Goal: Register for event/course

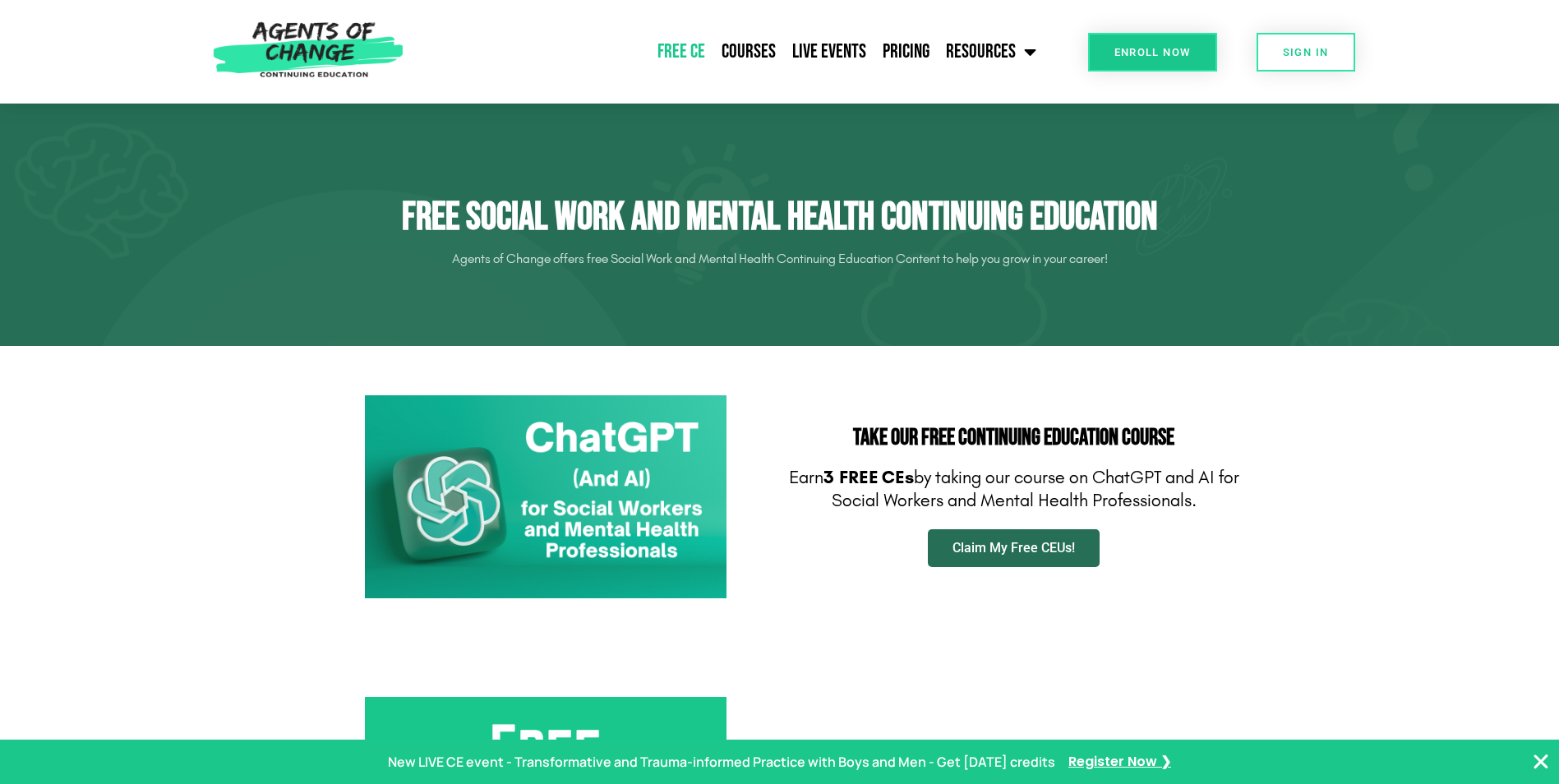
click at [1007, 552] on span "Claim My Free CEUs!" at bounding box center [1013, 547] width 122 height 13
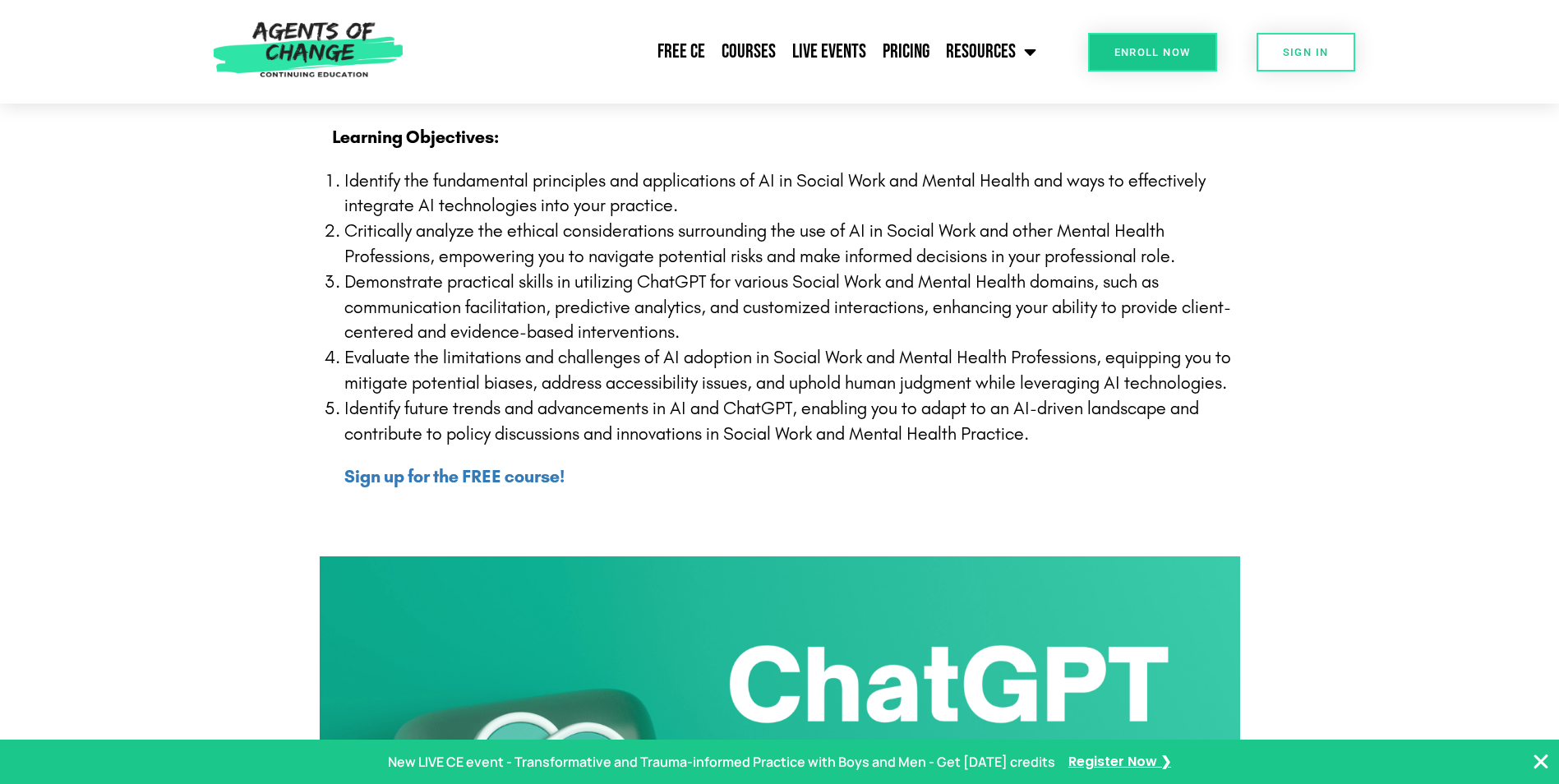
scroll to position [164, 0]
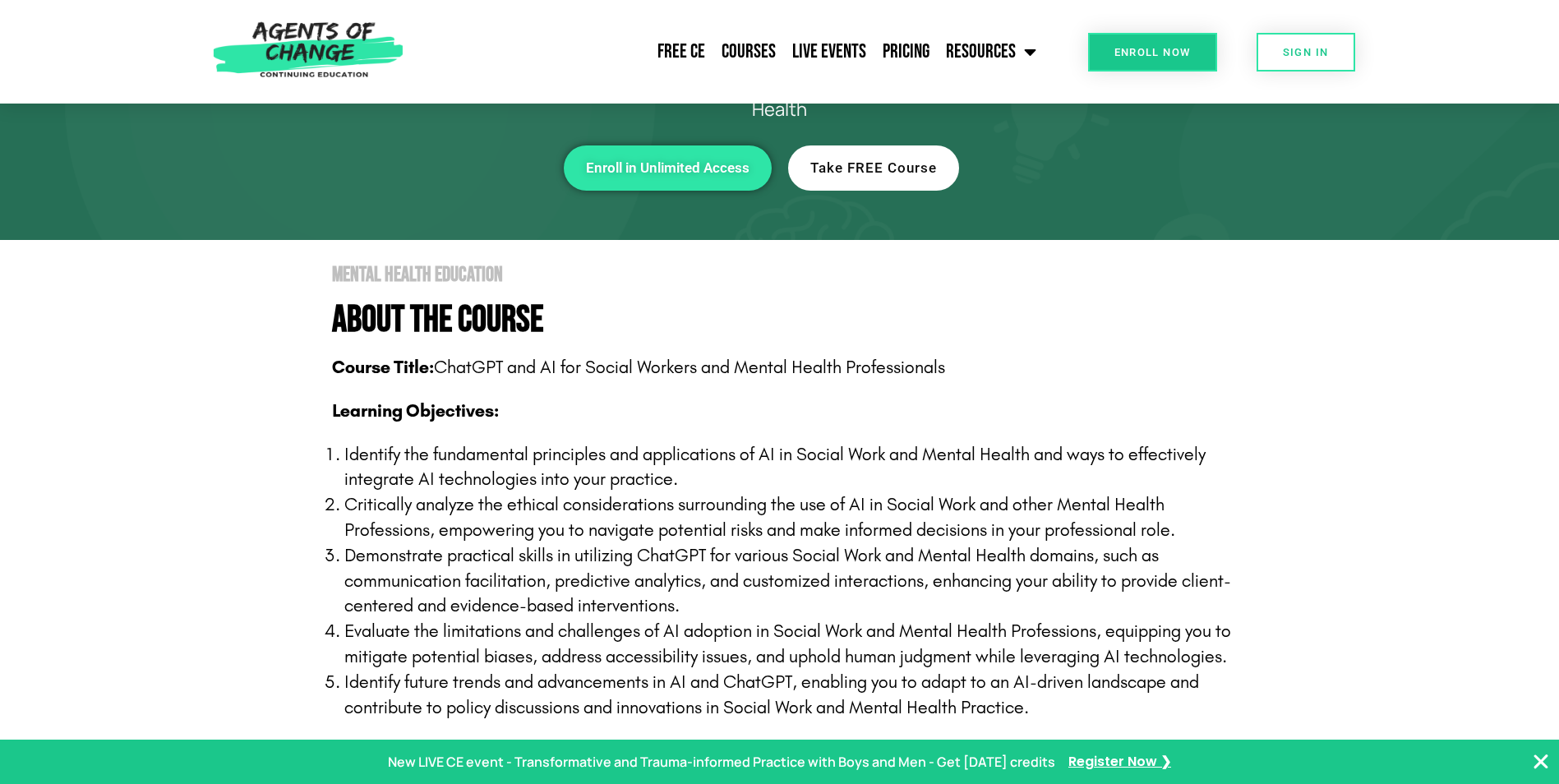
click at [1152, 58] on span "Enroll Now" at bounding box center [1152, 52] width 77 height 11
click at [680, 52] on link "Free CE" at bounding box center [681, 51] width 64 height 41
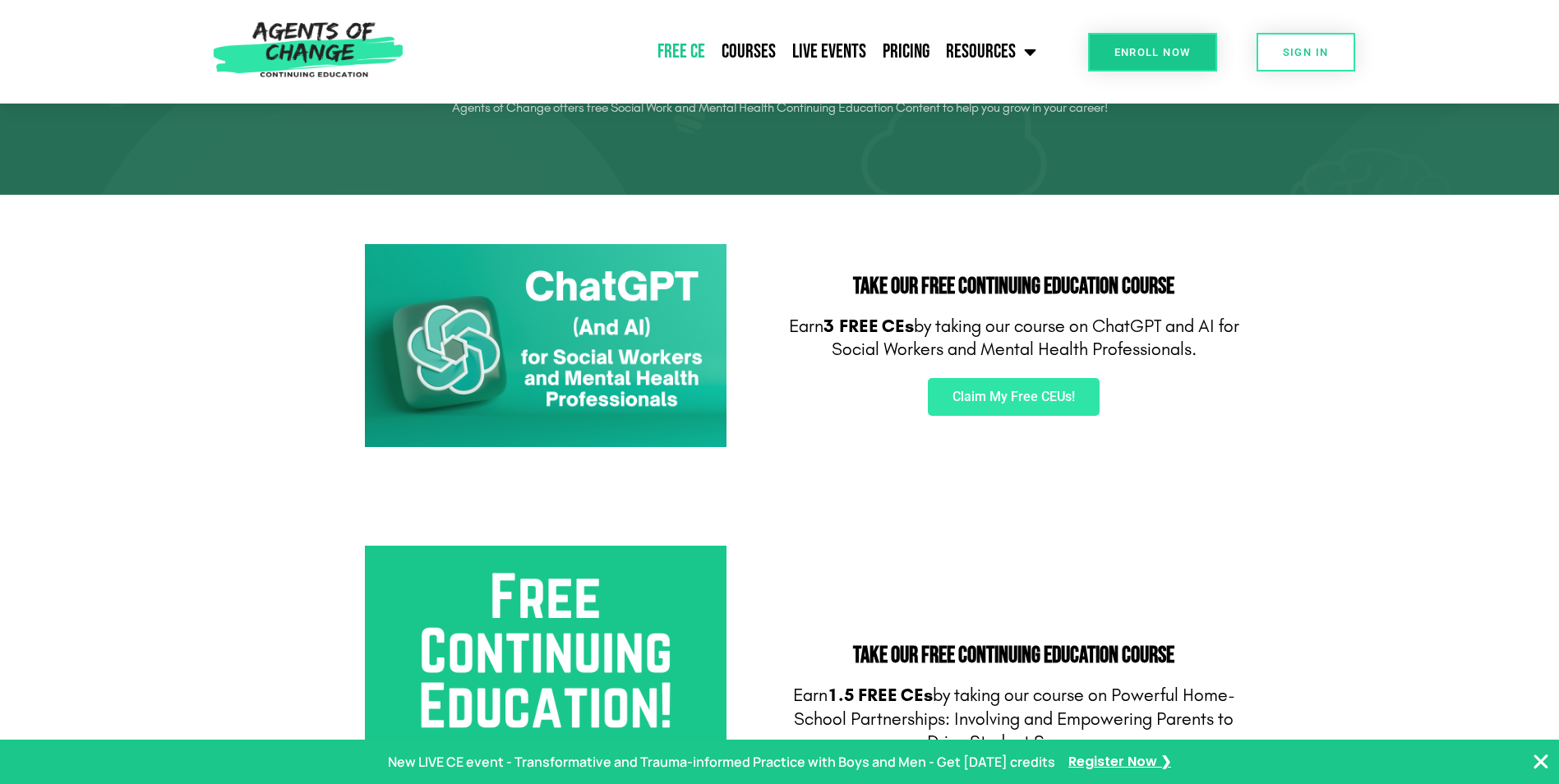
scroll to position [164, 0]
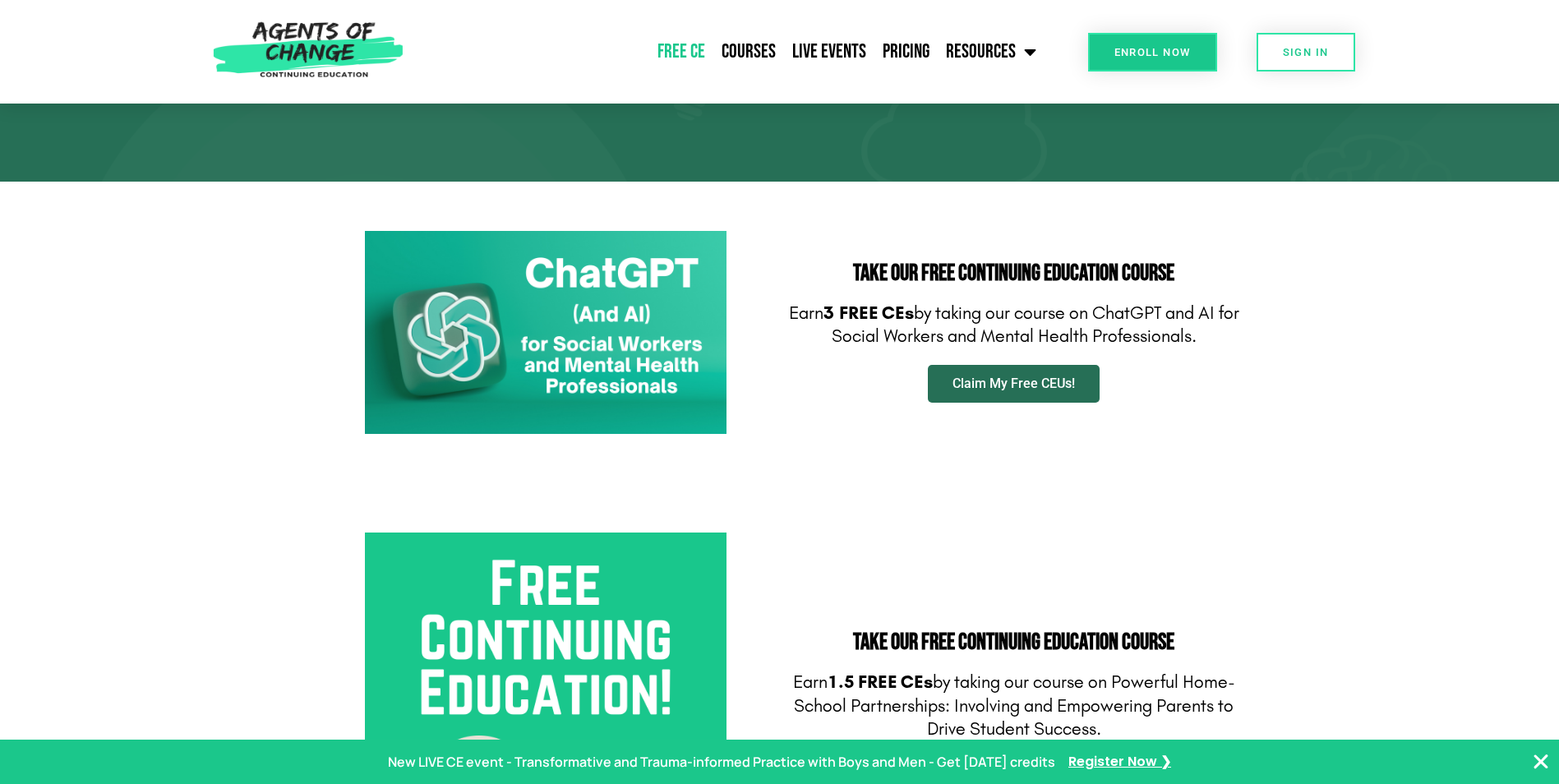
click at [1002, 378] on span "Claim My Free CEUs!" at bounding box center [1013, 383] width 122 height 13
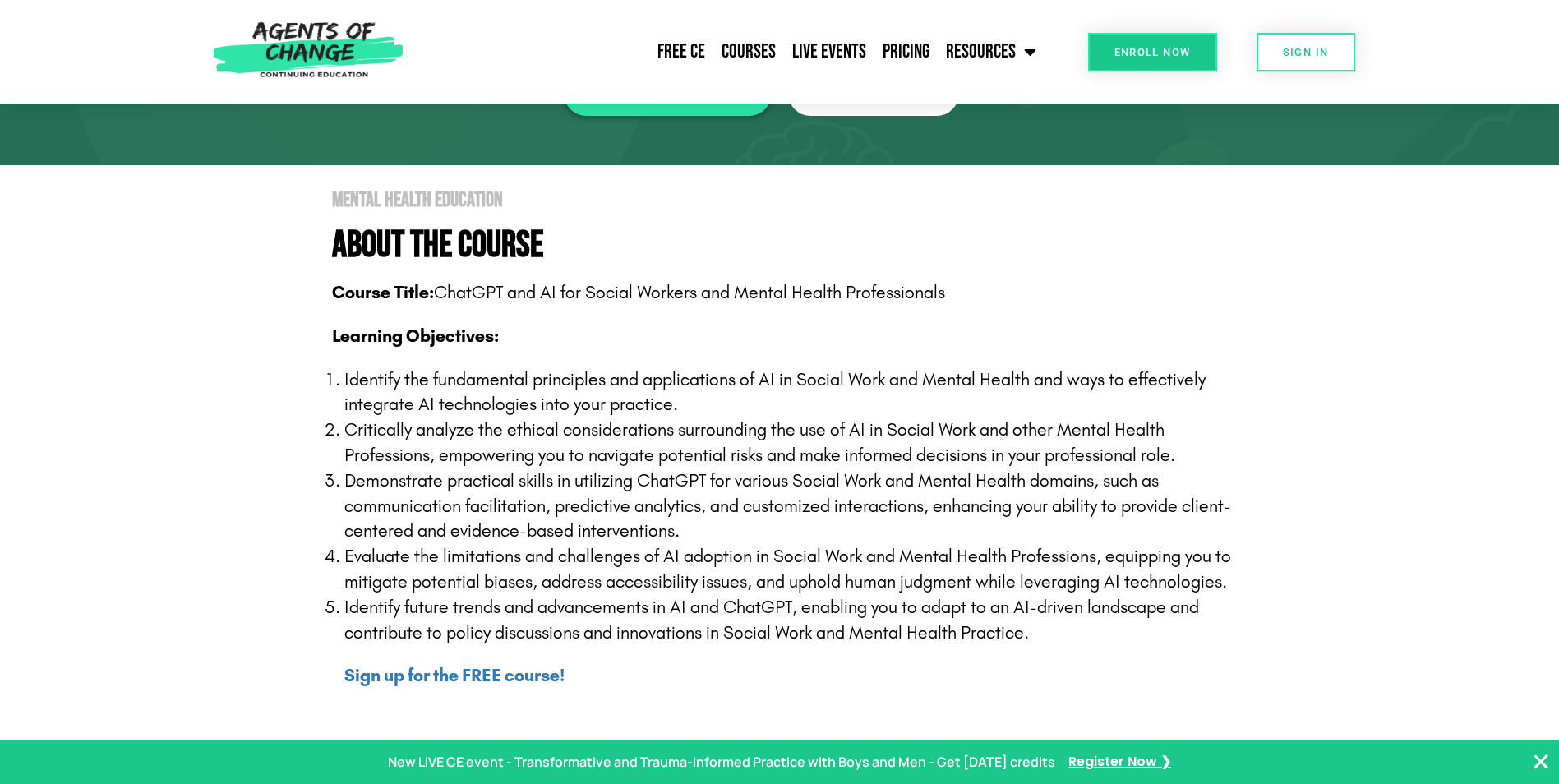
scroll to position [247, 0]
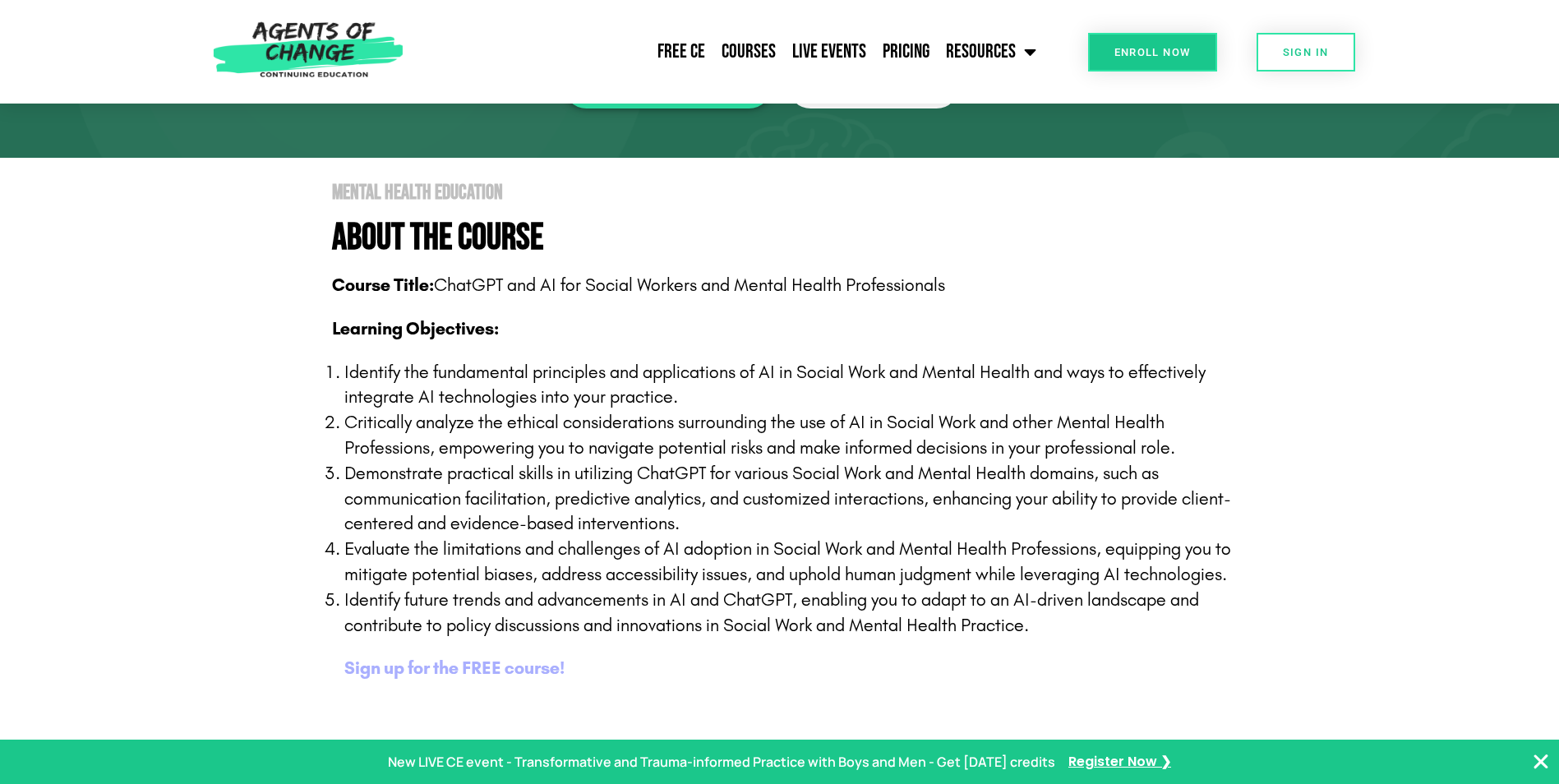
click at [507, 667] on b "Sign up for the FREE course!" at bounding box center [454, 667] width 220 height 21
